Goal: Browse casually: Explore the website without a specific task or goal

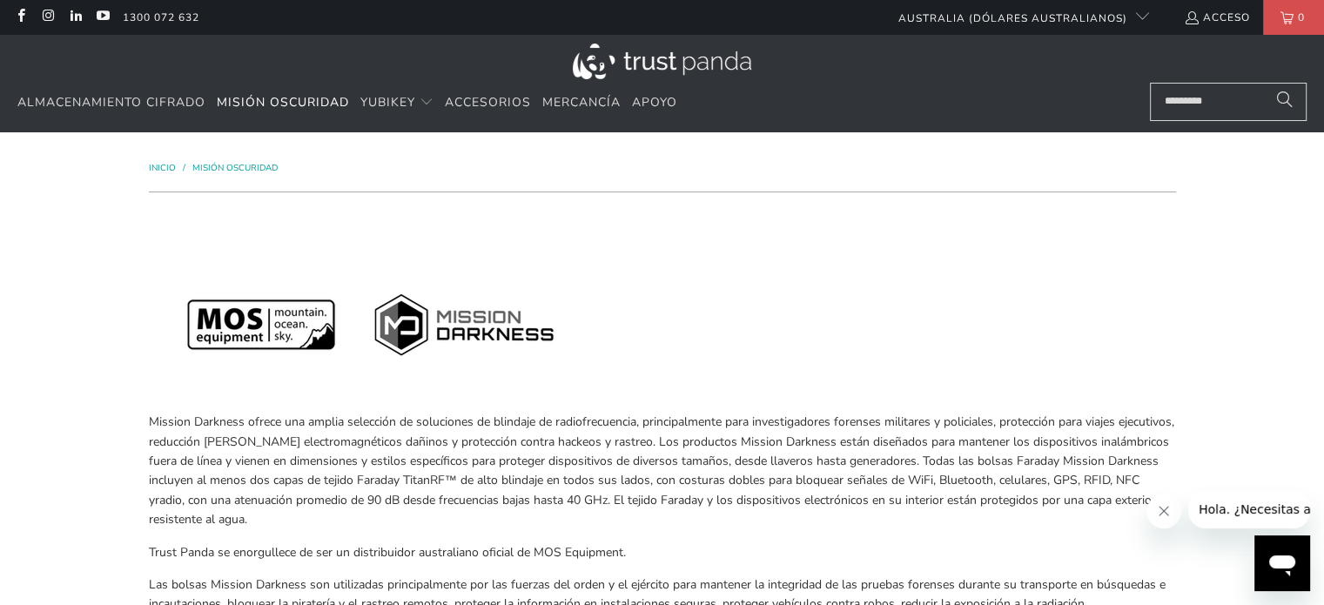
click at [693, 62] on img at bounding box center [662, 62] width 178 height 36
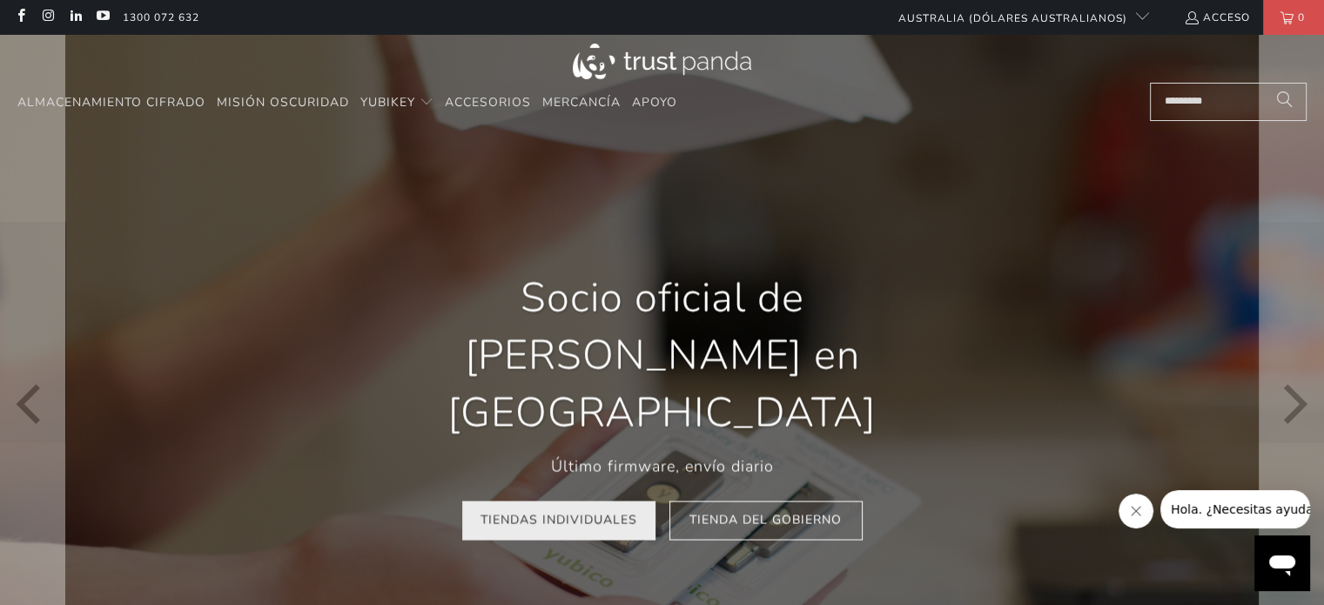
click at [597, 512] on font "Tiendas Individuales" at bounding box center [559, 520] width 157 height 17
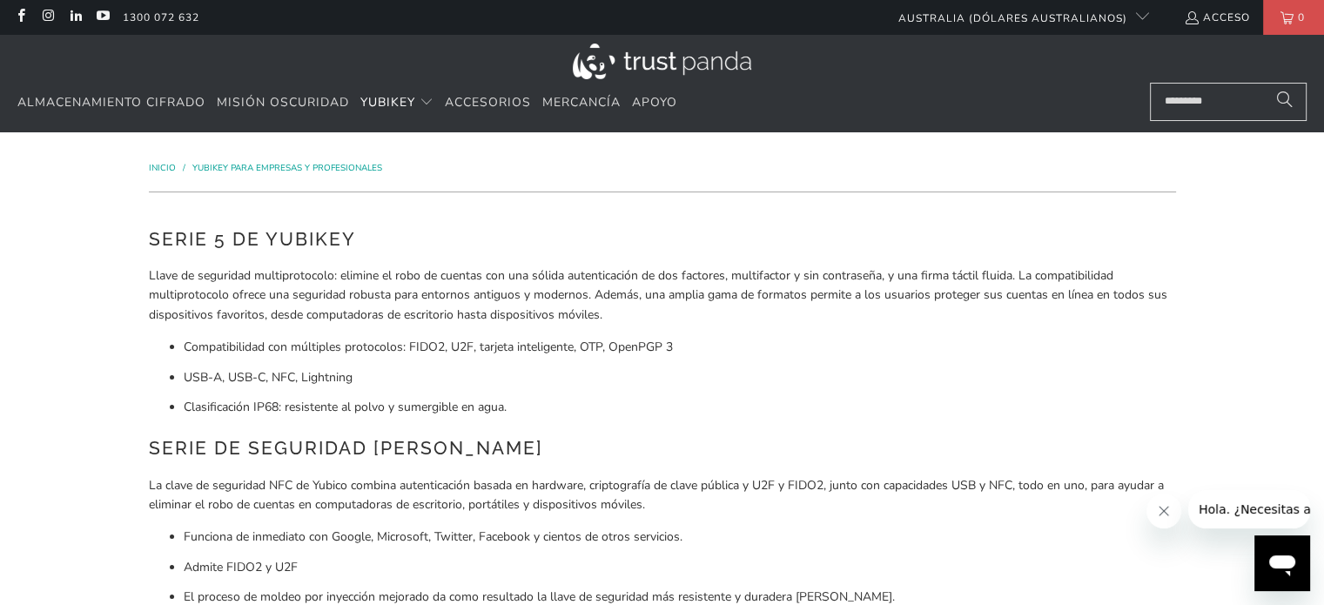
click at [676, 58] on img at bounding box center [662, 62] width 178 height 36
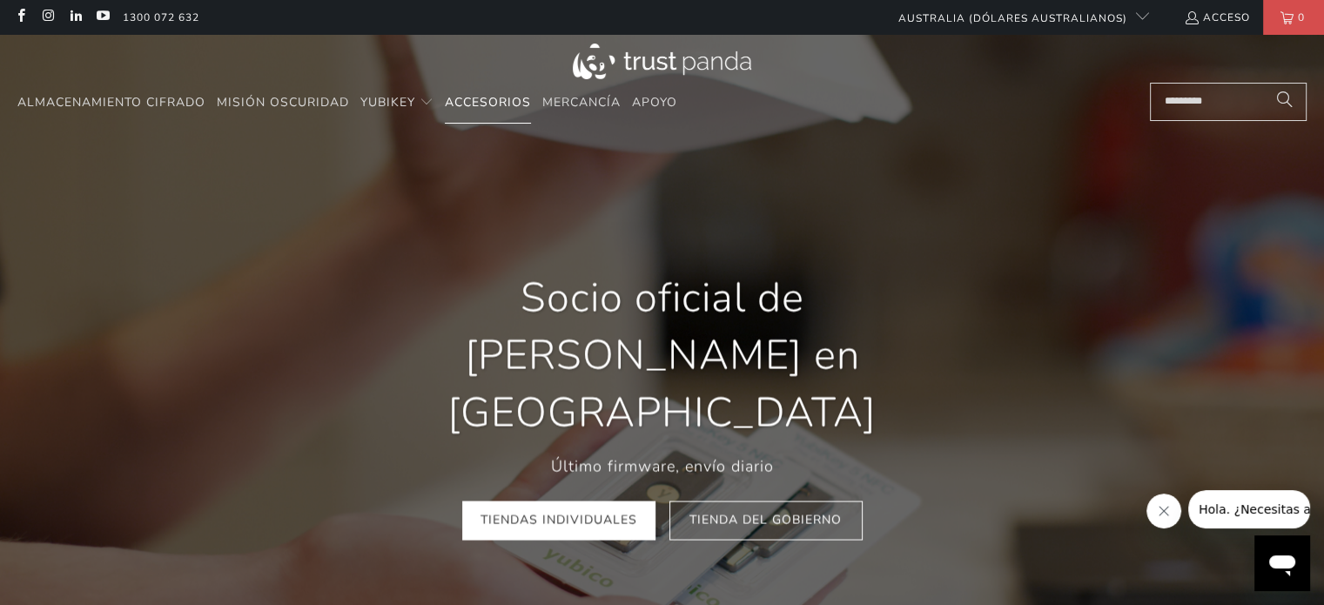
click at [484, 104] on font "Accesorios" at bounding box center [488, 102] width 86 height 17
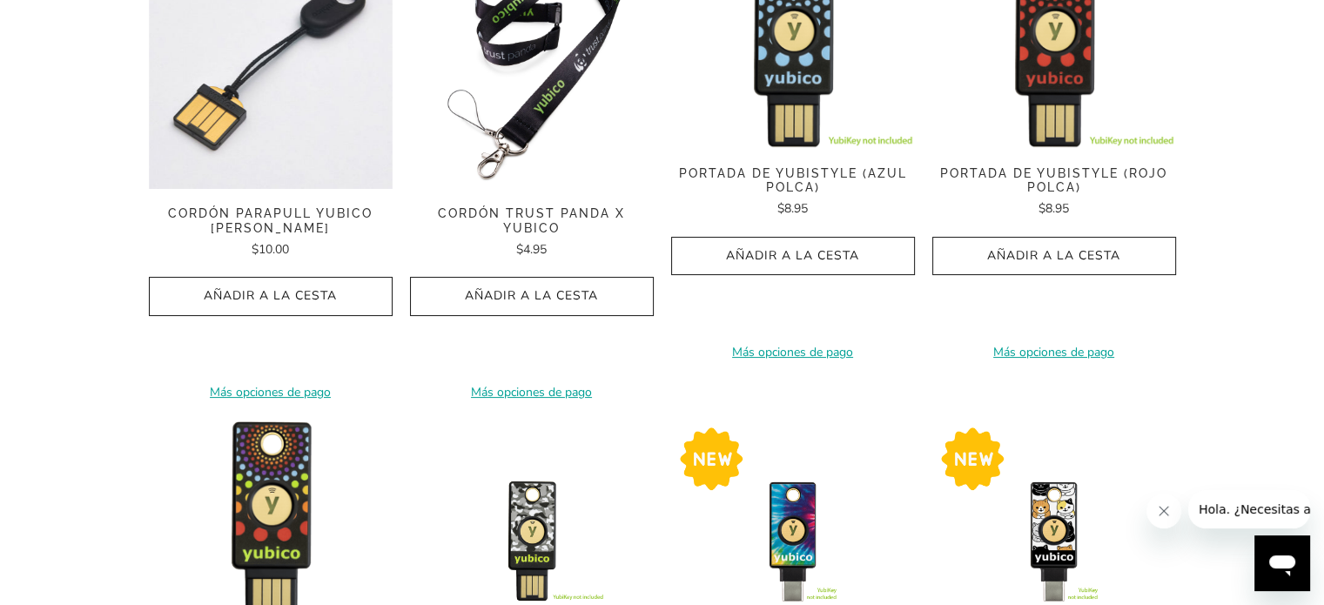
scroll to position [261, 0]
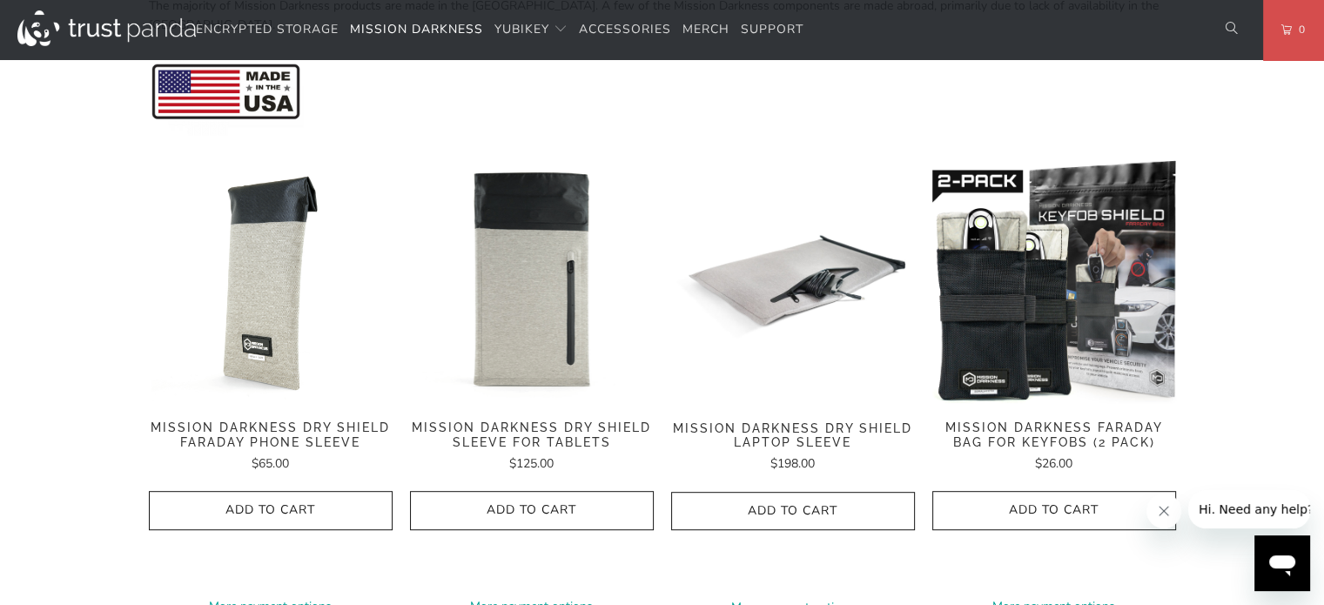
scroll to position [783, 0]
